Goal: Navigation & Orientation: Go to known website

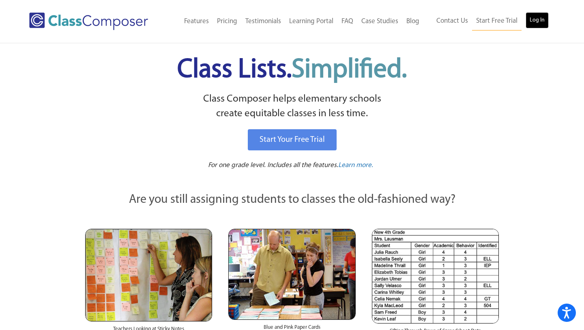
click at [544, 21] on link "Log In" at bounding box center [537, 20] width 23 height 16
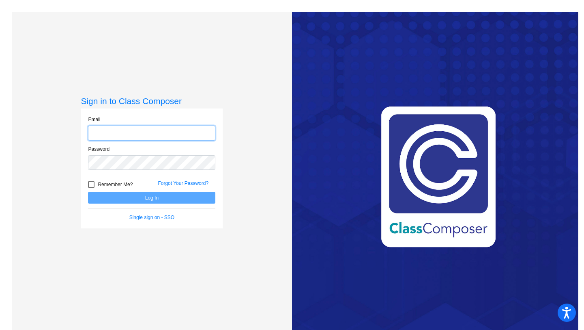
click at [135, 130] on input "email" at bounding box center [151, 132] width 127 height 15
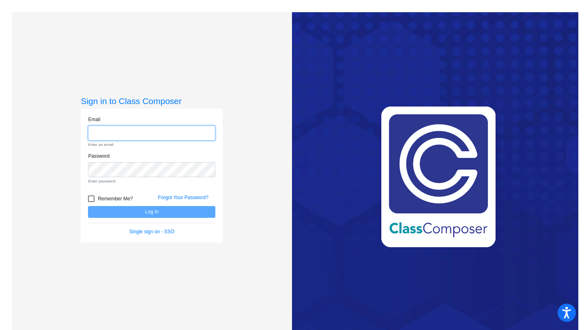
type input "janette.mandujano@hesperiausd.org"
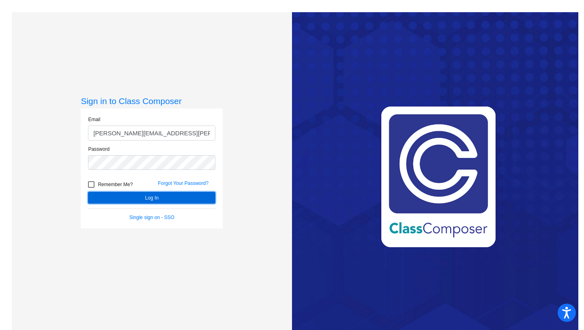
click at [170, 200] on button "Log In" at bounding box center [151, 198] width 127 height 12
